Goal: Transaction & Acquisition: Purchase product/service

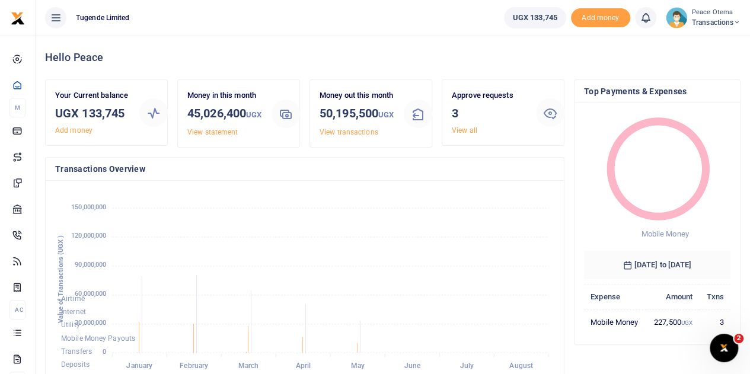
scroll to position [9, 9]
click at [734, 20] on icon at bounding box center [736, 22] width 7 height 8
click at [695, 46] on link "Switch accounts" at bounding box center [696, 43] width 94 height 17
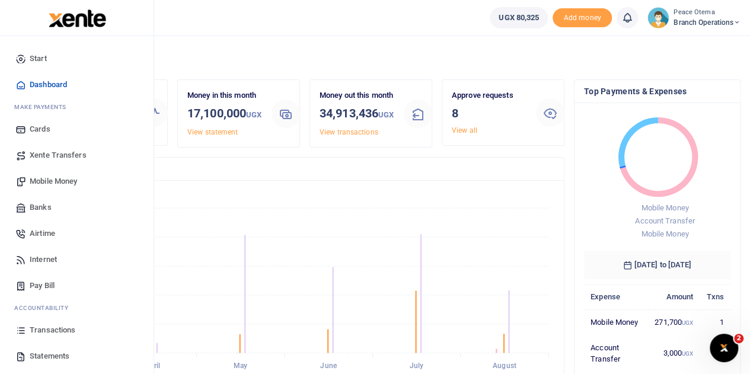
click at [45, 177] on span "Mobile Money" at bounding box center [53, 182] width 47 height 12
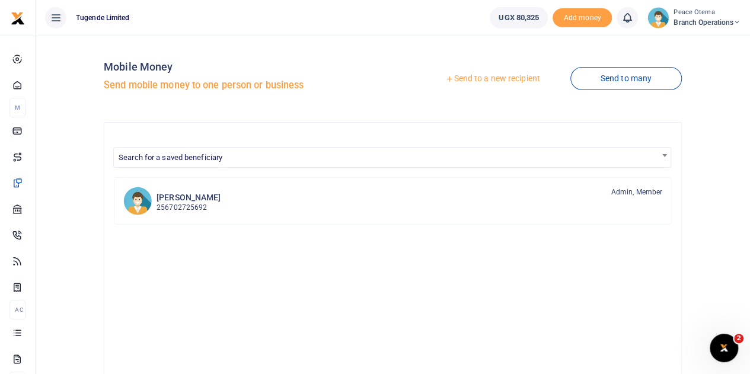
click at [445, 78] on icon at bounding box center [449, 79] width 8 height 8
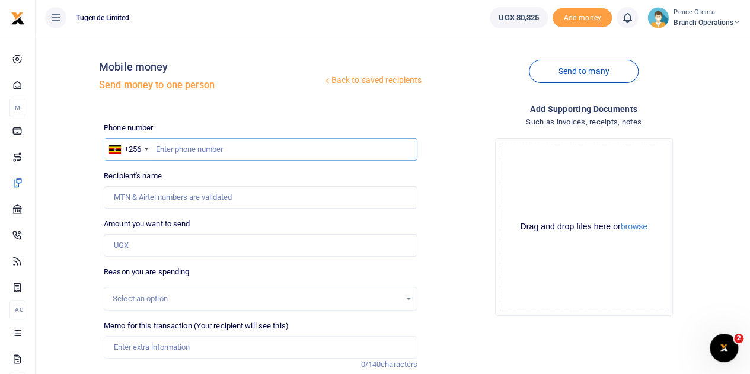
click at [153, 150] on input "text" at bounding box center [261, 149] width 314 height 23
type input "703965124"
click at [157, 244] on input "Amount you want to send" at bounding box center [261, 245] width 314 height 23
type input "15,000"
click at [153, 342] on input "Memo for this transaction (Your recipient will see this)" at bounding box center [261, 347] width 314 height 23
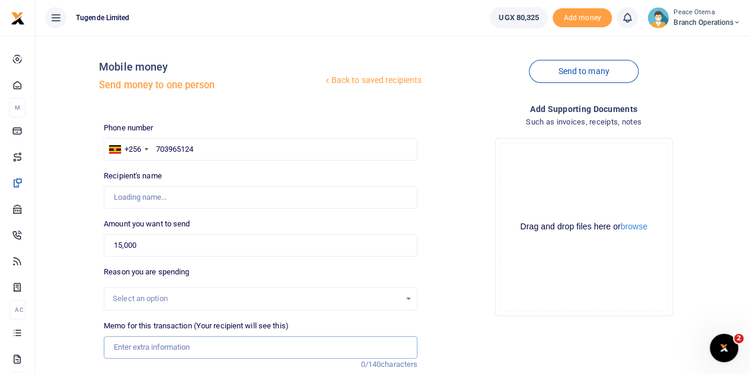
click at [131, 344] on input "Memo for this transaction (Your recipient will see this)" at bounding box center [261, 347] width 314 height 23
type input "[PERSON_NAME]"
click at [135, 352] on input "Memo for this transaction (Your recipient will see this)" at bounding box center [261, 347] width 314 height 23
paste input "TLUG-016377"
click at [174, 347] on input "TLUG016377" at bounding box center [261, 347] width 314 height 23
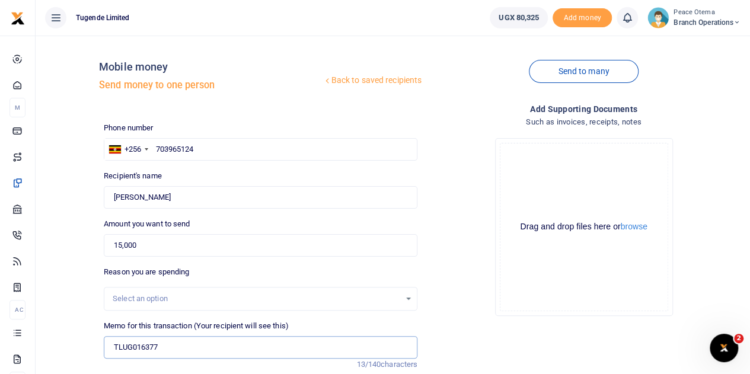
click at [182, 340] on input "TLUG016377" at bounding box center [261, 347] width 314 height 23
paste input "Lunch during Induction - Paul Kisozi"
click at [272, 349] on input "TLUG016377 Lunch during Induction Paul Kisozi" at bounding box center [261, 347] width 314 height 23
drag, startPoint x: 272, startPoint y: 349, endPoint x: 287, endPoint y: 290, distance: 61.1
click at [287, 290] on div "Phone number +256 Uganda +256 703965124 Phone is required. Recipient's name Fou…" at bounding box center [260, 303] width 323 height 363
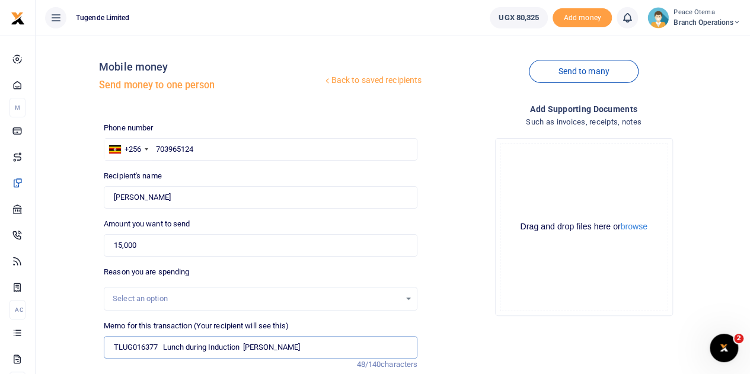
click at [333, 342] on input "TLUG016377 Lunch during Induction Paul Kisozi" at bounding box center [261, 347] width 314 height 23
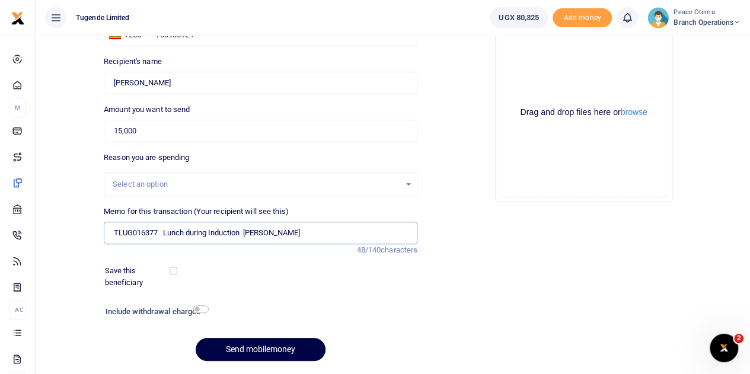
scroll to position [115, 0]
type input "TLUG016377 Lunch during Induction Paul Kisozi"
click at [254, 348] on button "Send mobilemoney" at bounding box center [261, 348] width 130 height 23
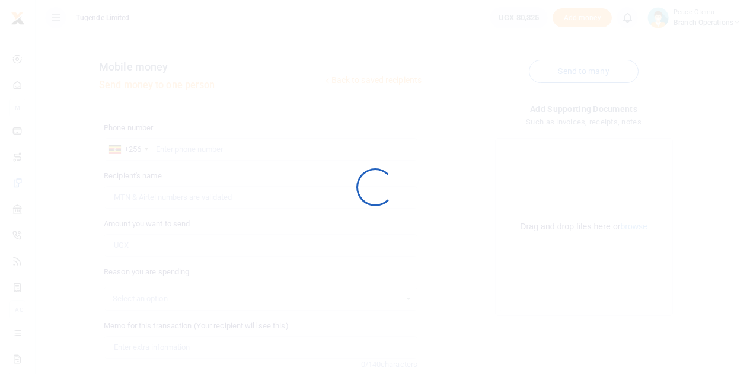
scroll to position [115, 0]
